Goal: Information Seeking & Learning: Learn about a topic

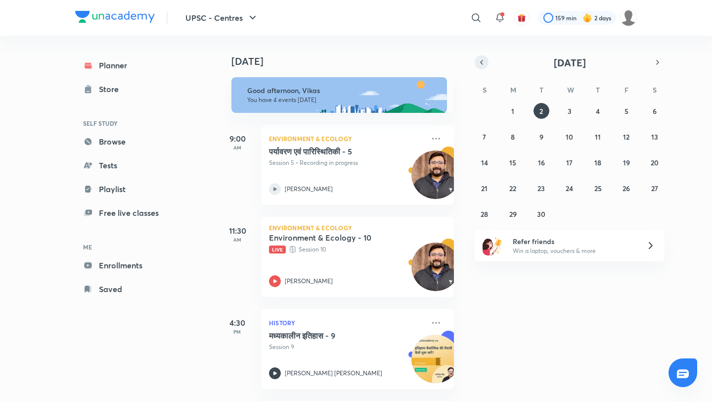
click at [481, 68] on button "button" at bounding box center [482, 62] width 14 height 14
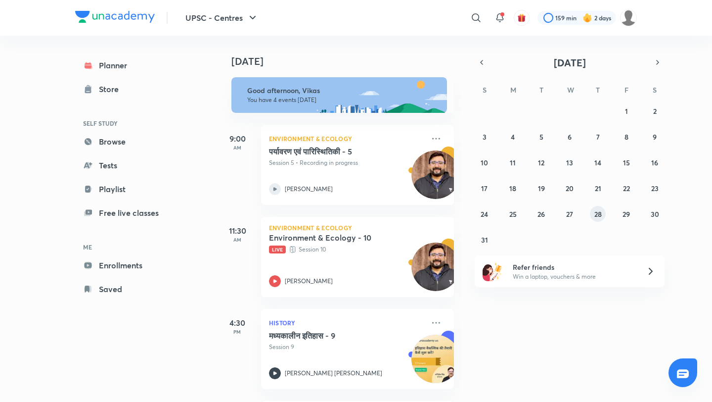
click at [595, 214] on abbr "28" at bounding box center [598, 213] width 7 height 9
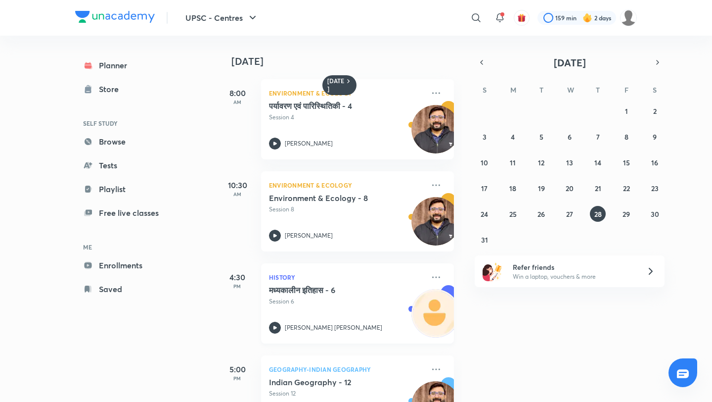
scroll to position [49, 0]
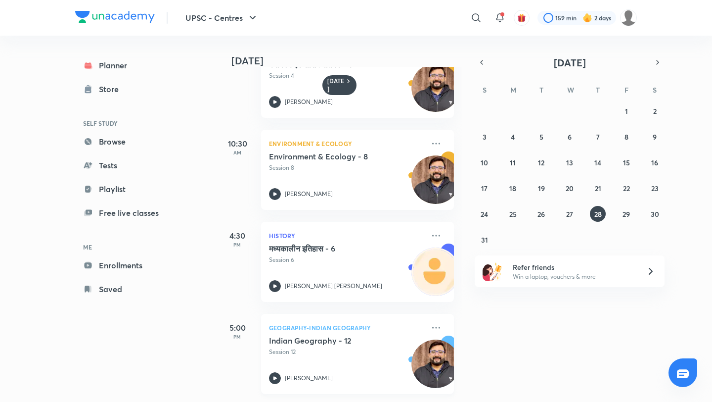
click at [278, 372] on icon at bounding box center [275, 378] width 12 height 12
click at [629, 215] on abbr "29" at bounding box center [626, 213] width 7 height 9
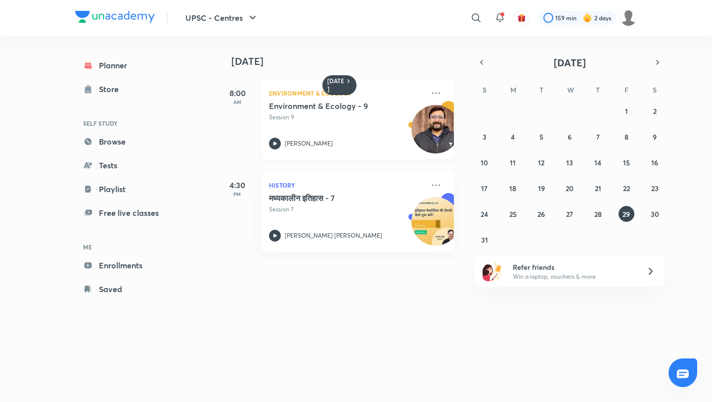
click at [276, 144] on icon at bounding box center [275, 144] width 12 height 12
